Goal: Book appointment/travel/reservation

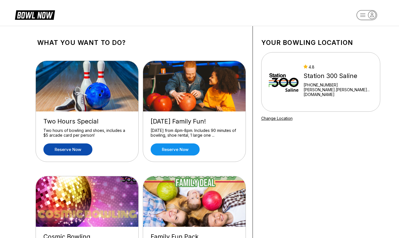
click at [71, 147] on link "Reserve now" at bounding box center [67, 149] width 49 height 12
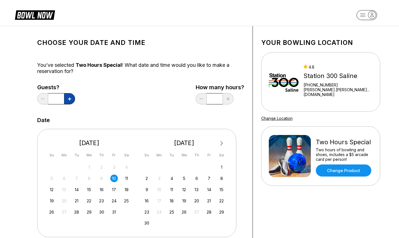
click at [70, 98] on icon at bounding box center [69, 98] width 3 height 3
type input "*"
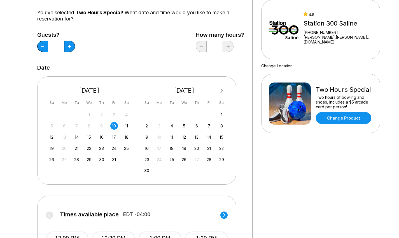
scroll to position [61, 0]
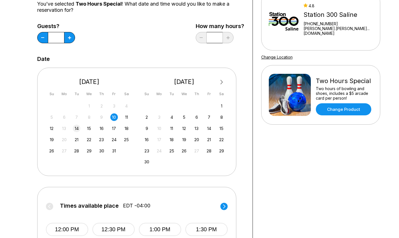
click at [78, 130] on div "14" at bounding box center [77, 128] width 8 height 8
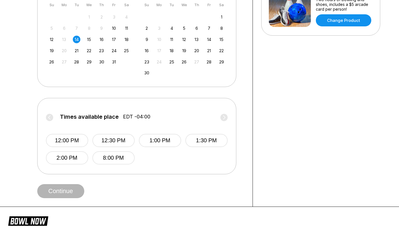
scroll to position [150, 0]
click at [105, 156] on button "8:00 PM" at bounding box center [113, 157] width 42 height 13
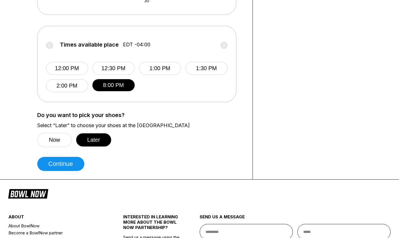
scroll to position [222, 0]
click at [60, 170] on button "Continue" at bounding box center [60, 164] width 47 height 14
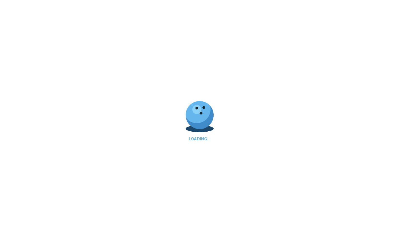
select select "**"
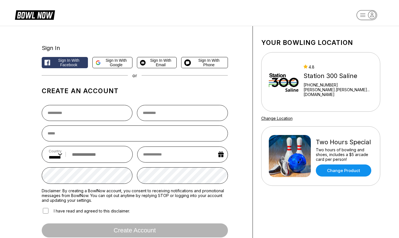
click at [40, 14] on icon at bounding box center [35, 14] width 40 height 11
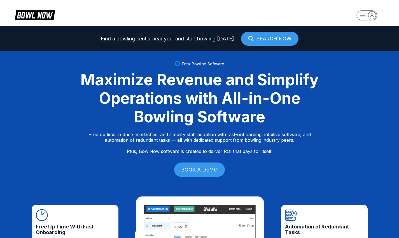
select select "**"
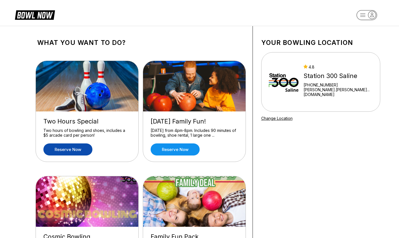
click at [73, 147] on link "Reserve now" at bounding box center [67, 149] width 49 height 12
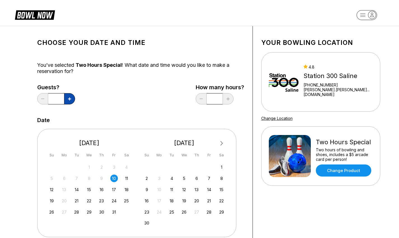
click at [71, 101] on button at bounding box center [69, 98] width 11 height 11
type input "*"
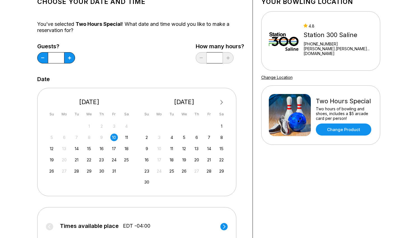
scroll to position [44, 0]
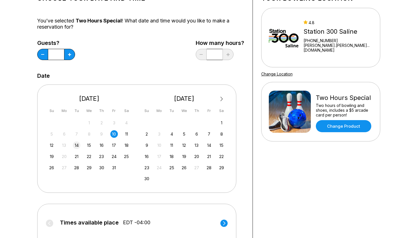
click at [76, 145] on div "14" at bounding box center [77, 145] width 8 height 8
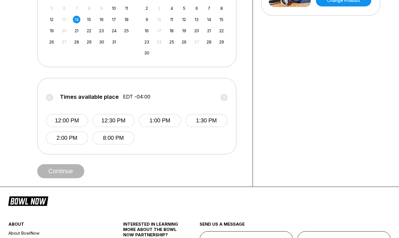
scroll to position [169, 0]
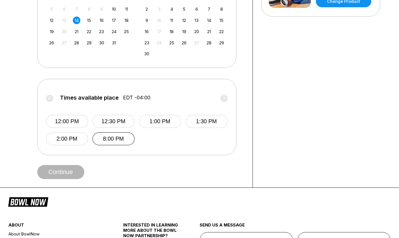
click at [126, 141] on button "8:00 PM" at bounding box center [113, 138] width 42 height 13
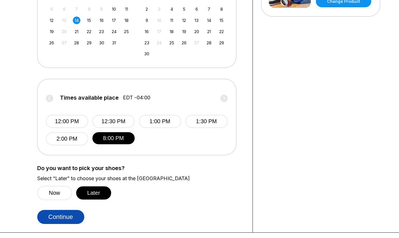
click at [63, 217] on button "Continue" at bounding box center [60, 217] width 47 height 14
select select "**"
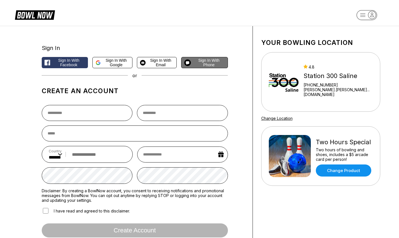
click at [205, 61] on span "Sign in with Phone" at bounding box center [209, 62] width 32 height 9
select select "**"
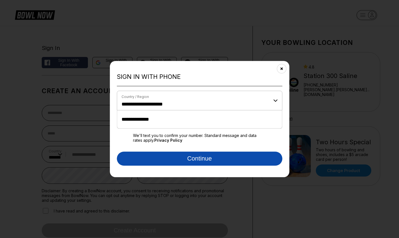
type input "**********"
click at [196, 158] on button "Continue" at bounding box center [200, 158] width 166 height 14
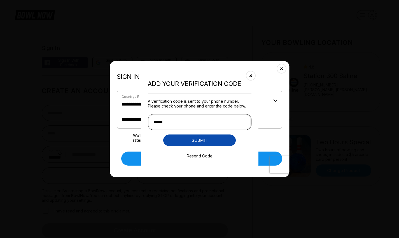
type input "******"
click at [204, 138] on button "Submit" at bounding box center [199, 139] width 73 height 11
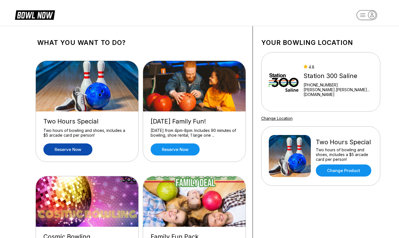
click at [71, 148] on link "Reserve now" at bounding box center [67, 149] width 49 height 12
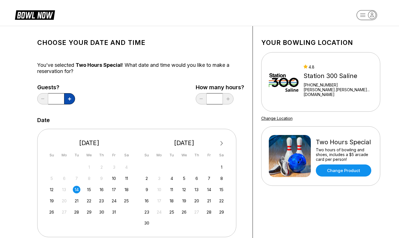
click at [71, 95] on button at bounding box center [69, 98] width 11 height 11
type input "*"
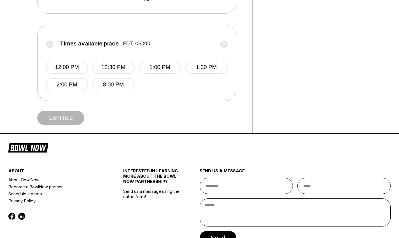
scroll to position [231, 0]
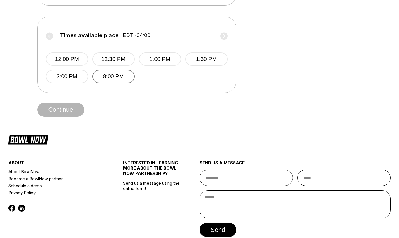
click at [107, 78] on button "8:00 PM" at bounding box center [113, 76] width 42 height 13
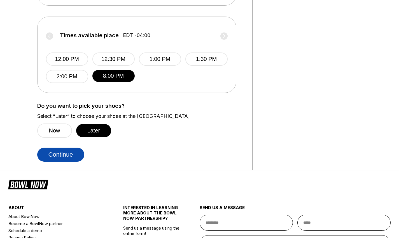
click at [68, 156] on button "Continue" at bounding box center [60, 154] width 47 height 14
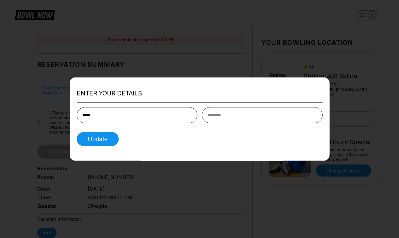
type input "*****"
type input "******"
click at [97, 140] on button "Update" at bounding box center [98, 139] width 42 height 14
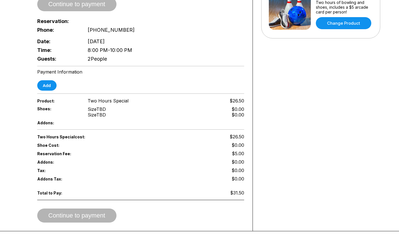
scroll to position [159, 0]
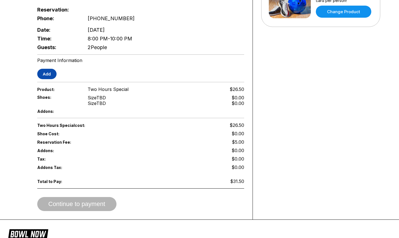
click at [48, 70] on button "Add" at bounding box center [46, 74] width 19 height 10
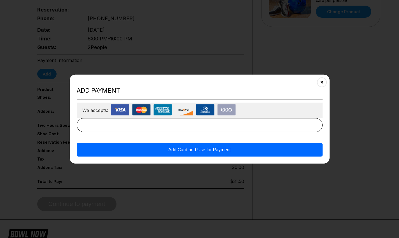
click at [141, 109] on img at bounding box center [141, 109] width 18 height 11
click at [321, 81] on button "Close" at bounding box center [322, 82] width 14 height 14
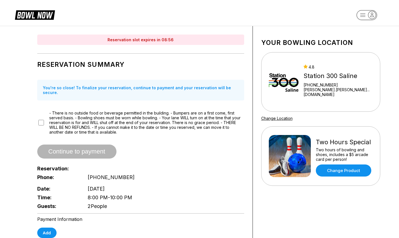
scroll to position [0, 0]
